Goal: Task Accomplishment & Management: Use online tool/utility

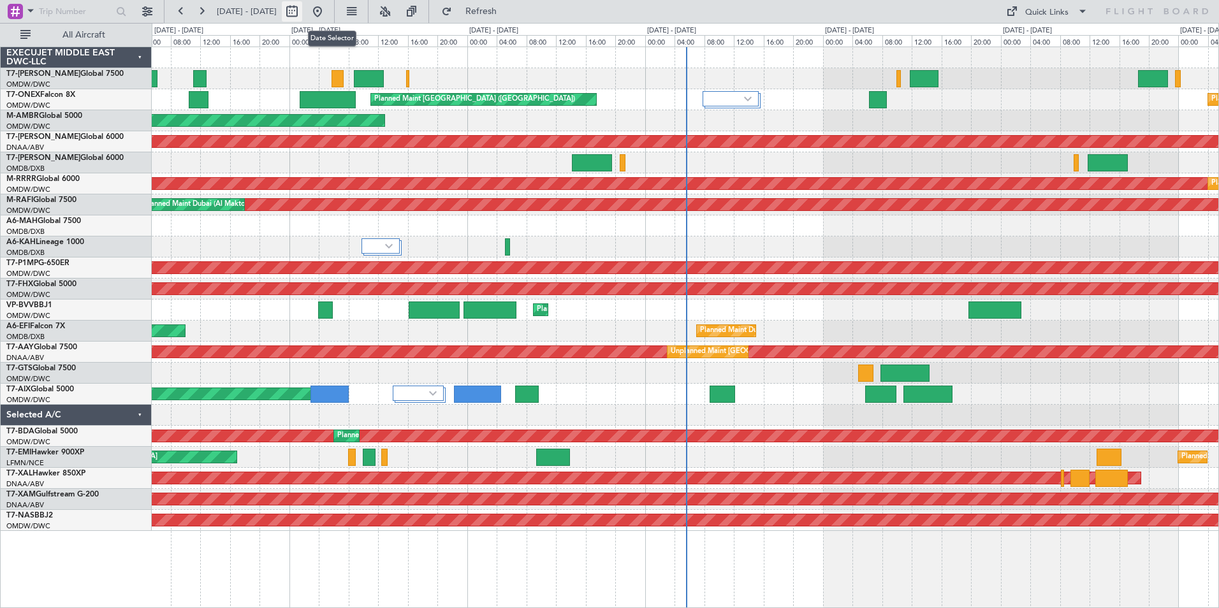
click at [302, 15] on button at bounding box center [292, 11] width 20 height 20
select select "9"
select select "2025"
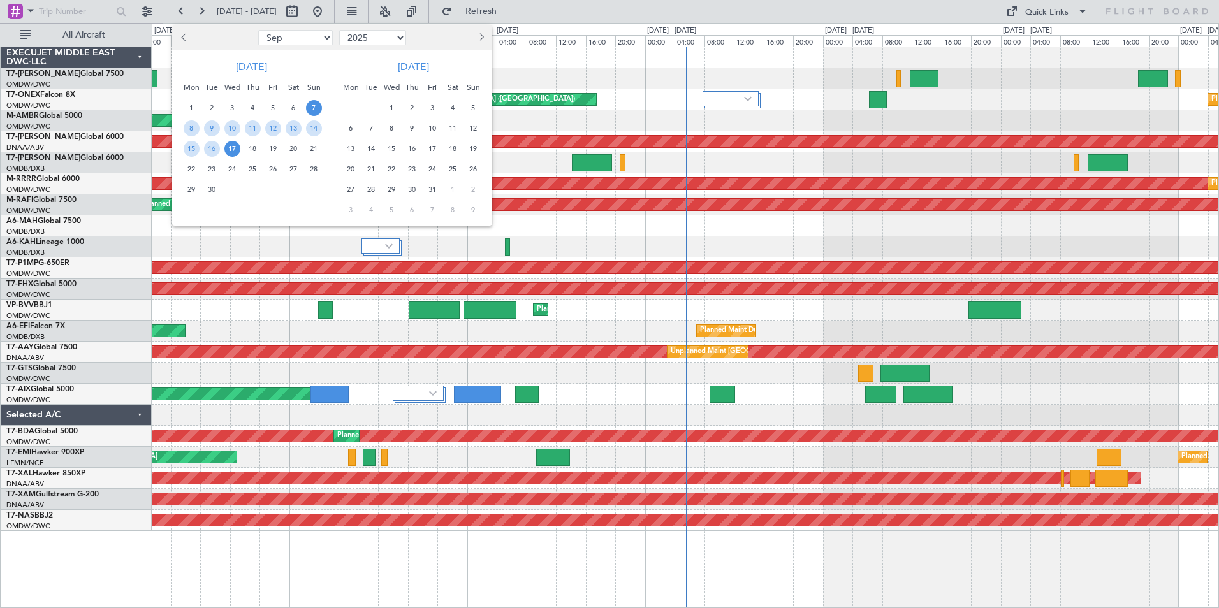
click at [615, 4] on div at bounding box center [609, 304] width 1219 height 608
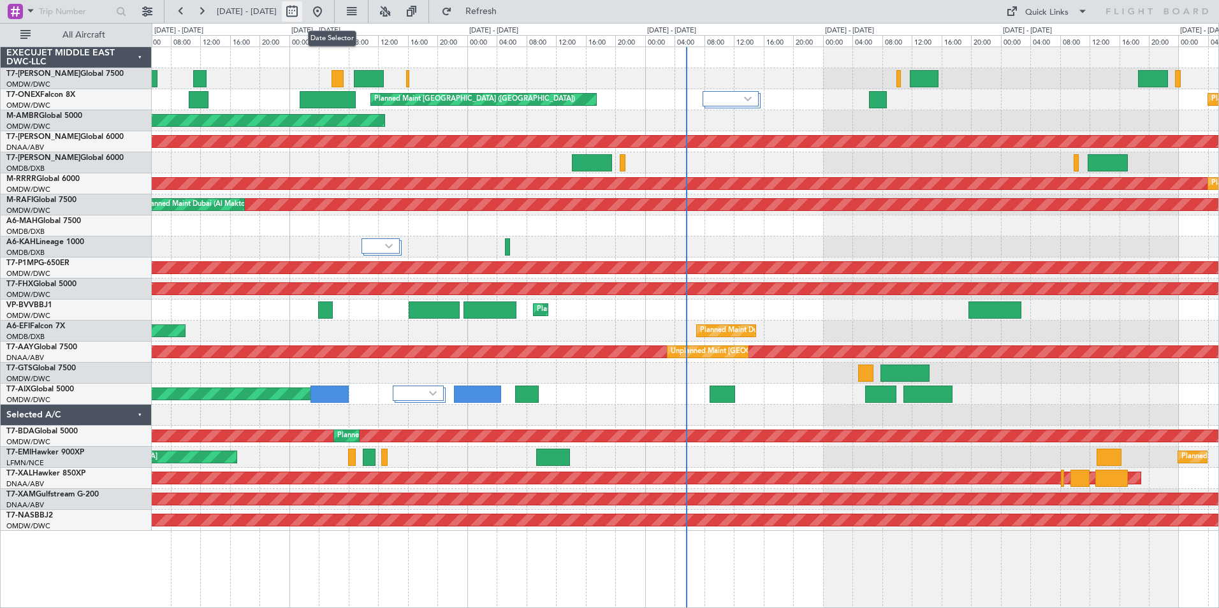
click at [302, 13] on button at bounding box center [292, 11] width 20 height 20
select select "9"
select select "2025"
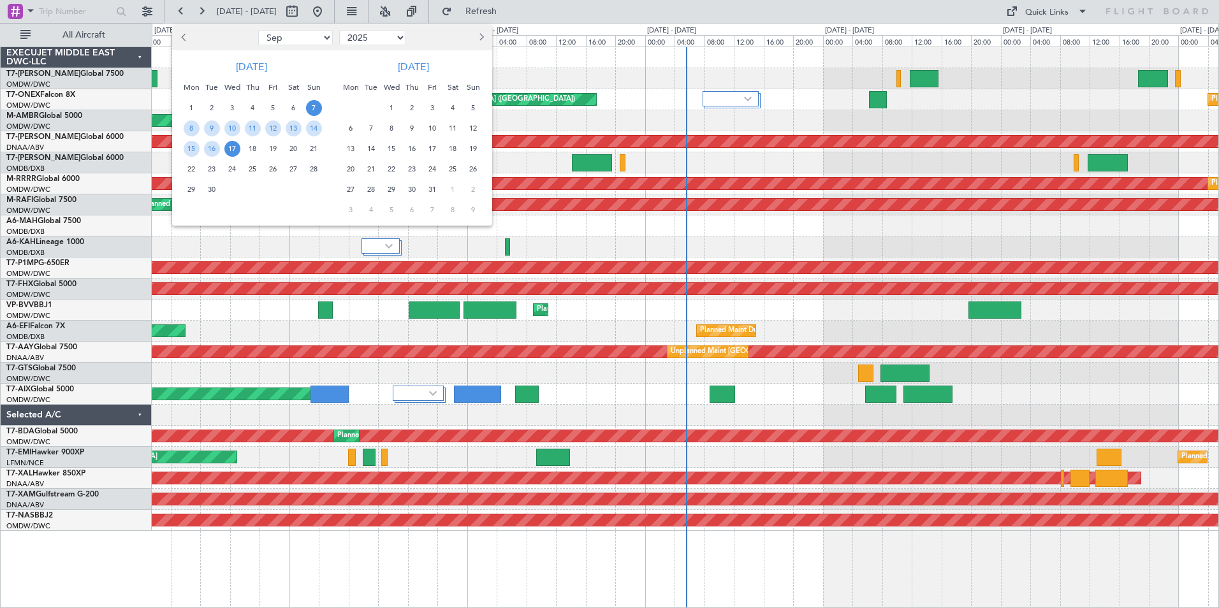
click at [396, 7] on div at bounding box center [609, 304] width 1219 height 608
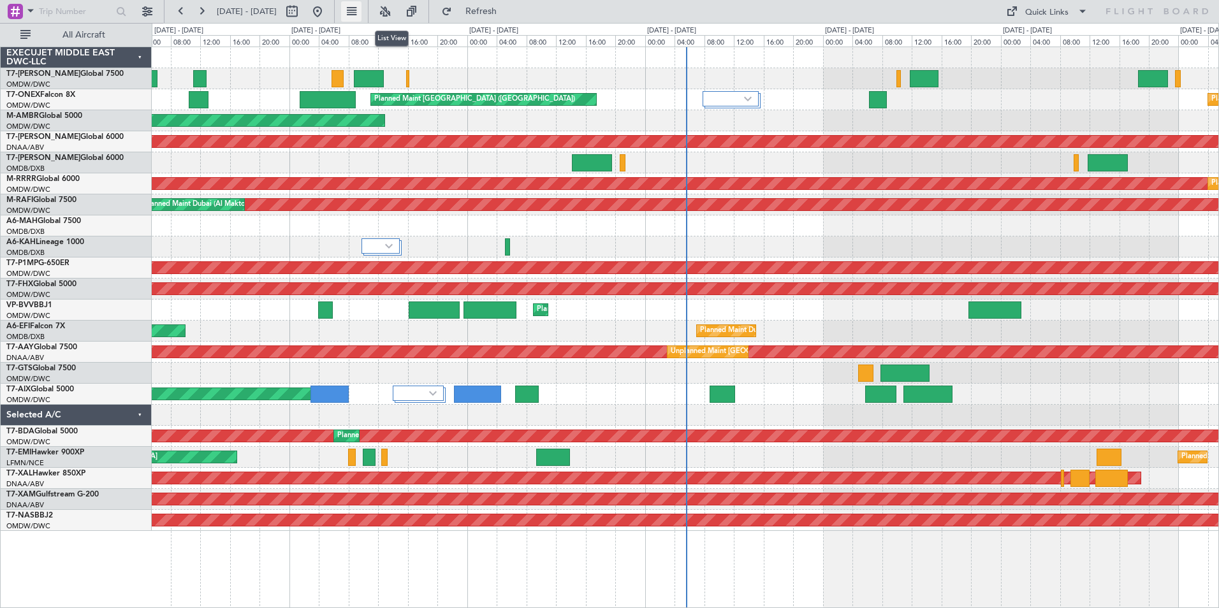
click at [362, 11] on button at bounding box center [351, 11] width 20 height 20
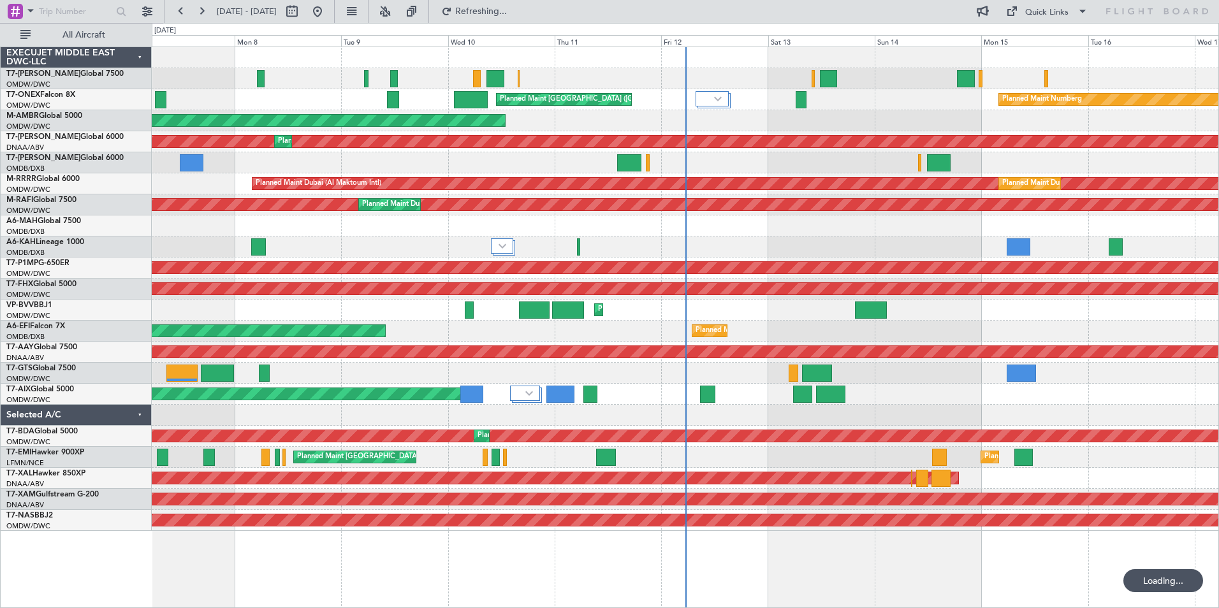
click at [612, 577] on div "Planned Maint [GEOGRAPHIC_DATA] ([GEOGRAPHIC_DATA]) Planned Maint Nurnberg AOG …" at bounding box center [686, 328] width 1068 height 562
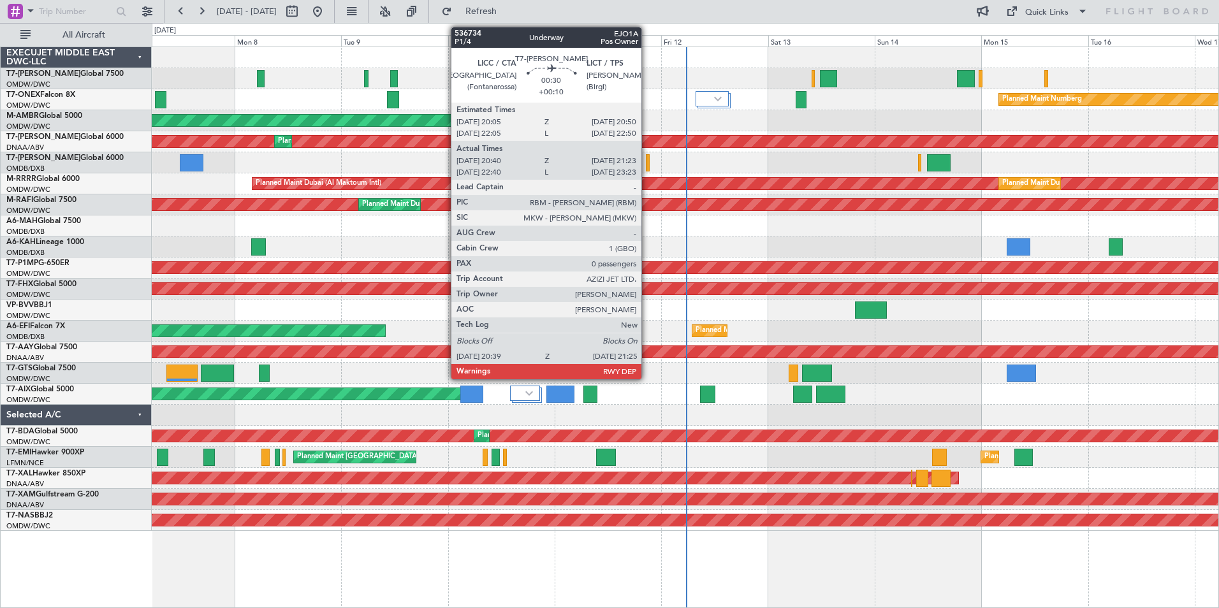
click at [647, 164] on div at bounding box center [648, 162] width 4 height 17
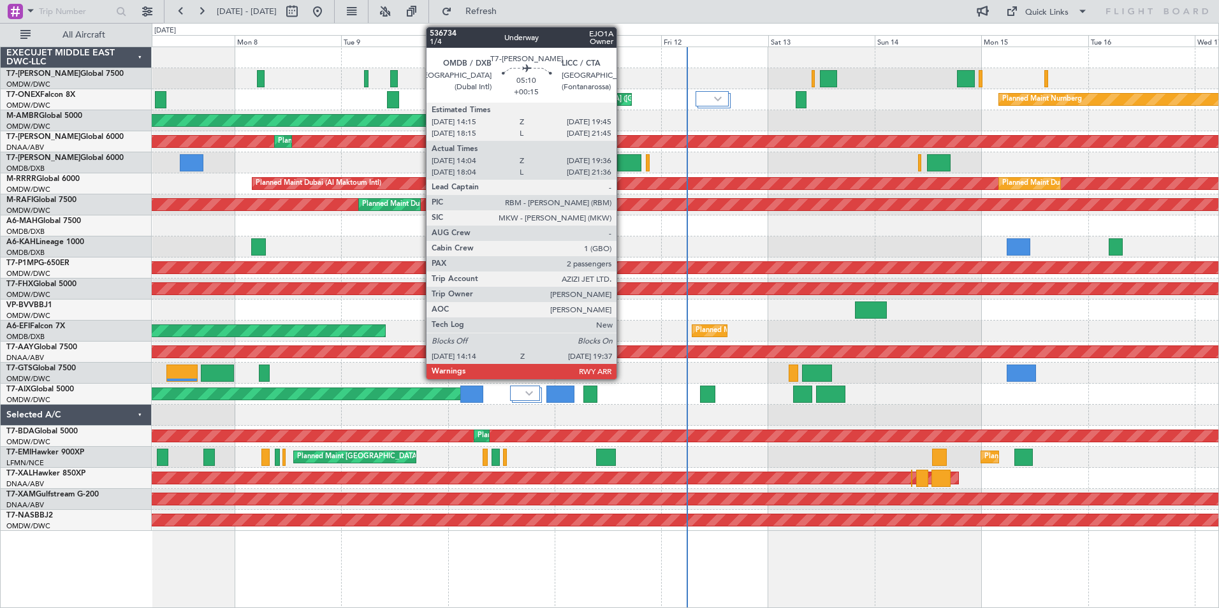
click at [622, 163] on div at bounding box center [629, 162] width 24 height 17
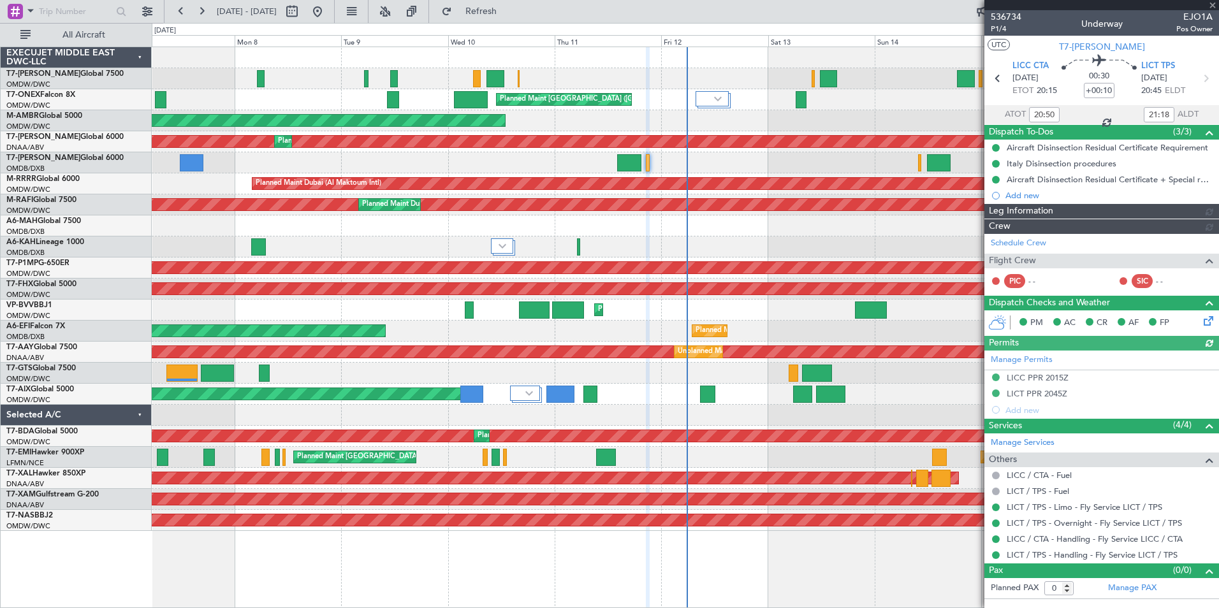
type input "Dherander Fithani (DHF)"
type input "7185"
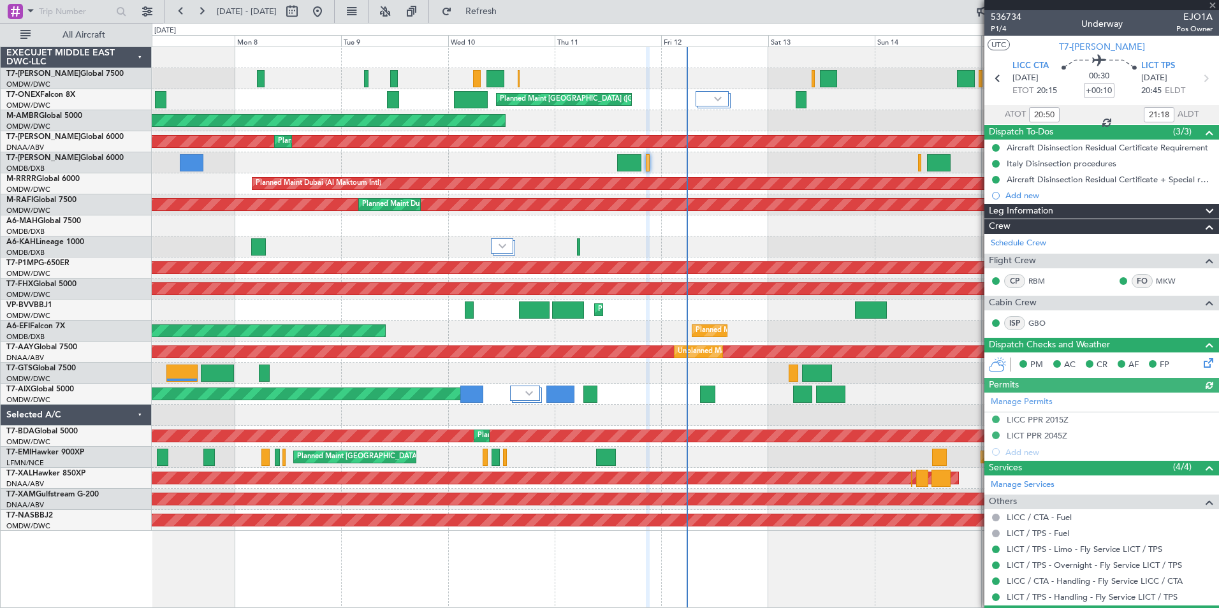
click at [1213, 4] on div at bounding box center [1102, 5] width 235 height 10
click at [1212, 6] on span at bounding box center [1213, 5] width 13 height 11
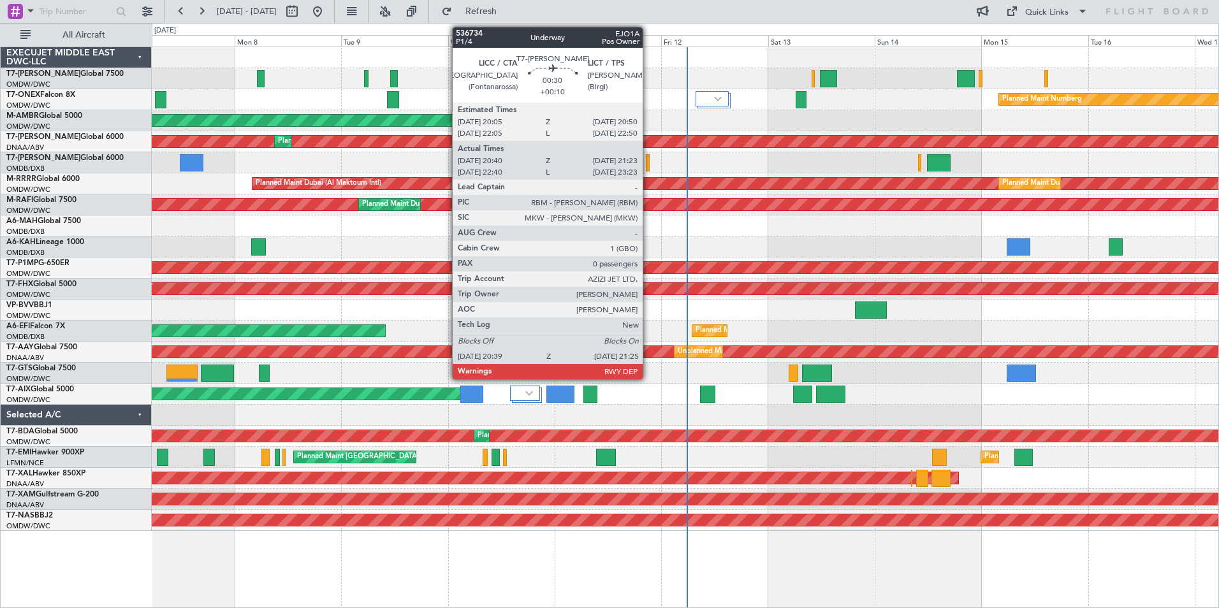
click at [649, 161] on div at bounding box center [648, 162] width 4 height 17
